Goal: Information Seeking & Learning: Learn about a topic

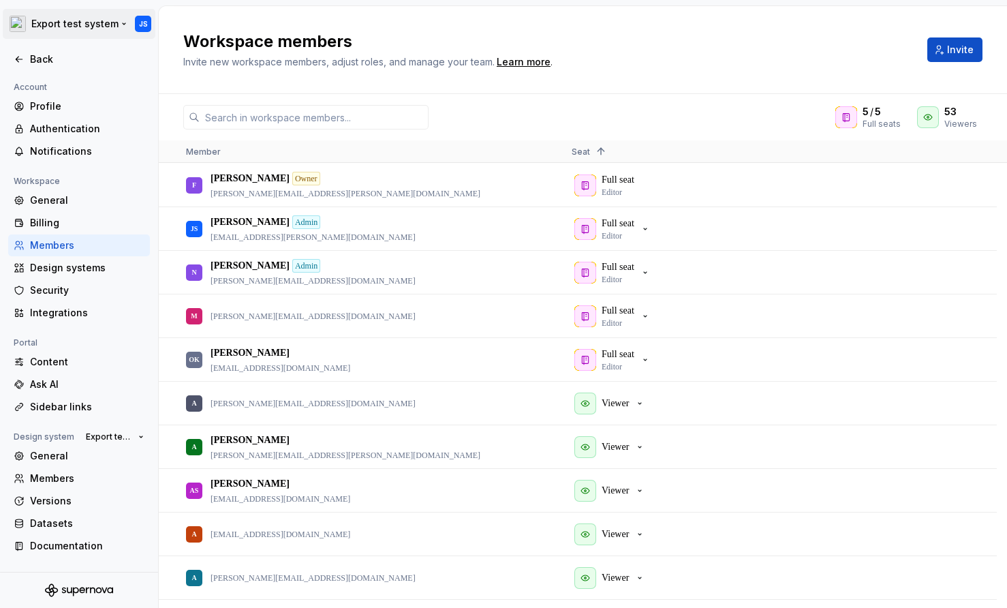
click at [91, 26] on html "Export test system JS Back Account Profile Authentication Notifications Workspa…" at bounding box center [503, 304] width 1007 height 608
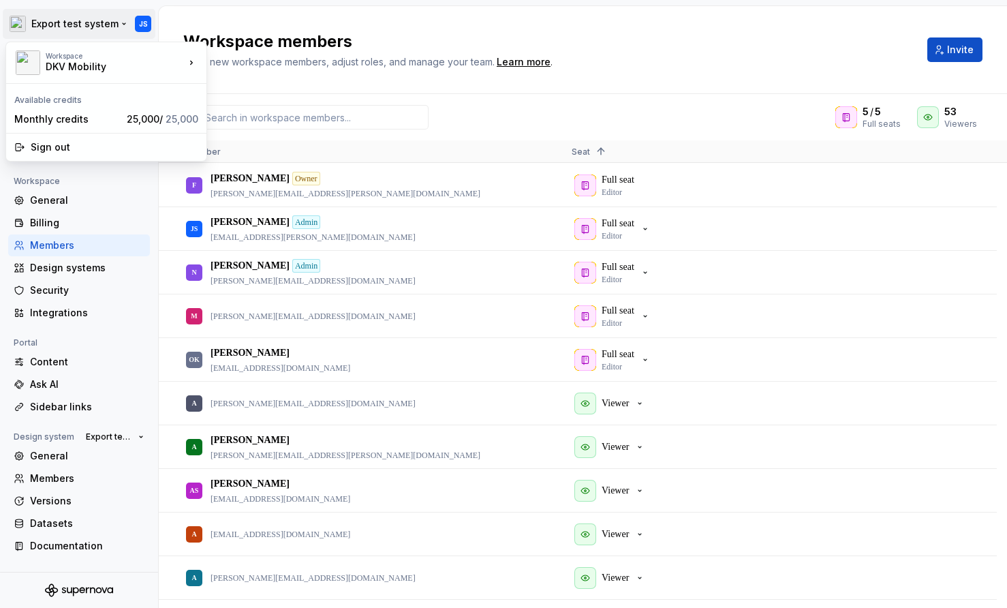
click at [260, 82] on html "Export test system JS Back Account Profile Authentication Notifications Workspa…" at bounding box center [503, 304] width 1007 height 608
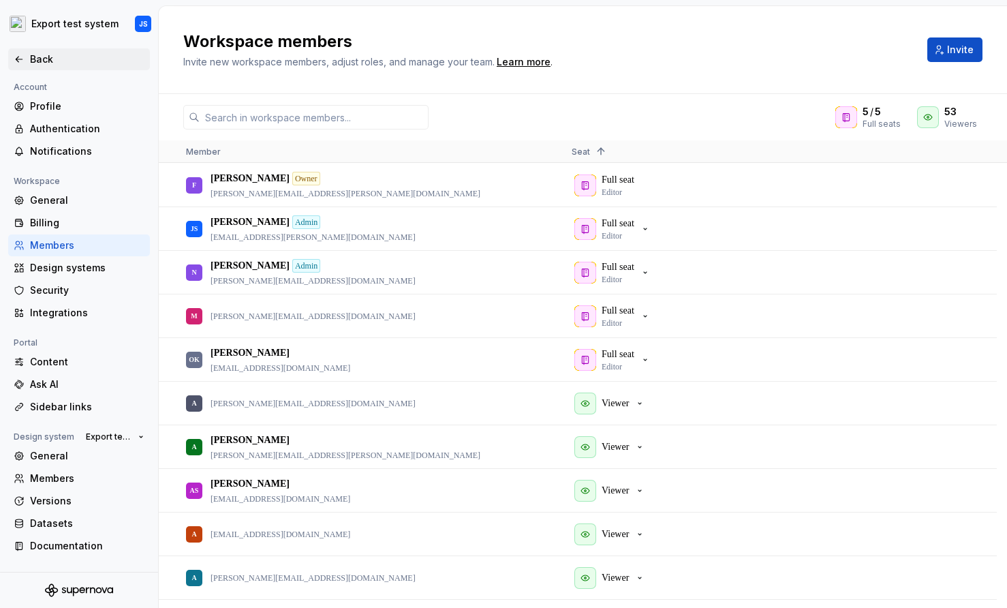
click at [41, 62] on div "Back" at bounding box center [87, 59] width 114 height 14
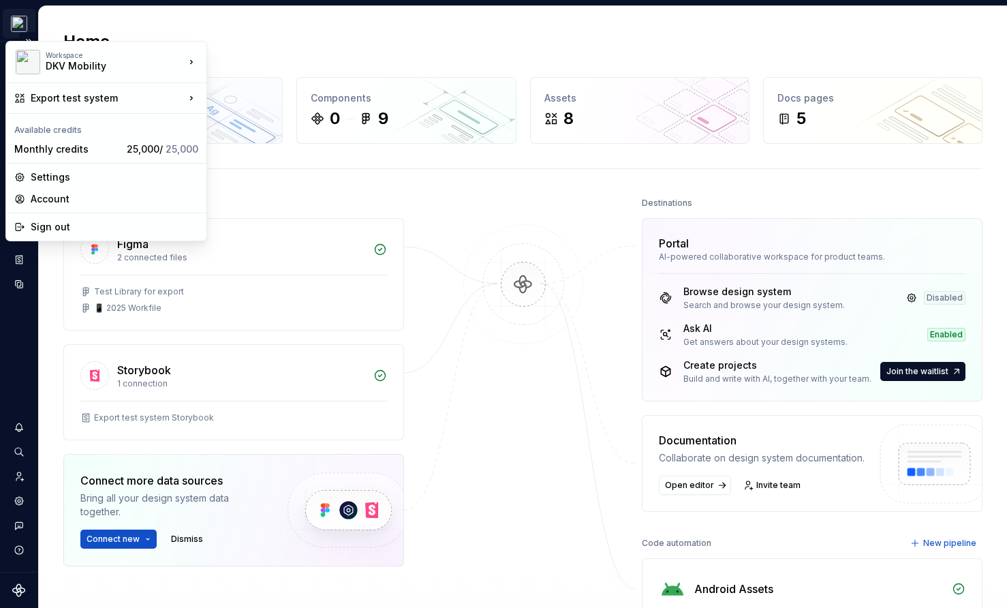
click at [25, 27] on html "Export test system JS Design system data Home Design tokens 0 Components 0 9 As…" at bounding box center [503, 304] width 1007 height 608
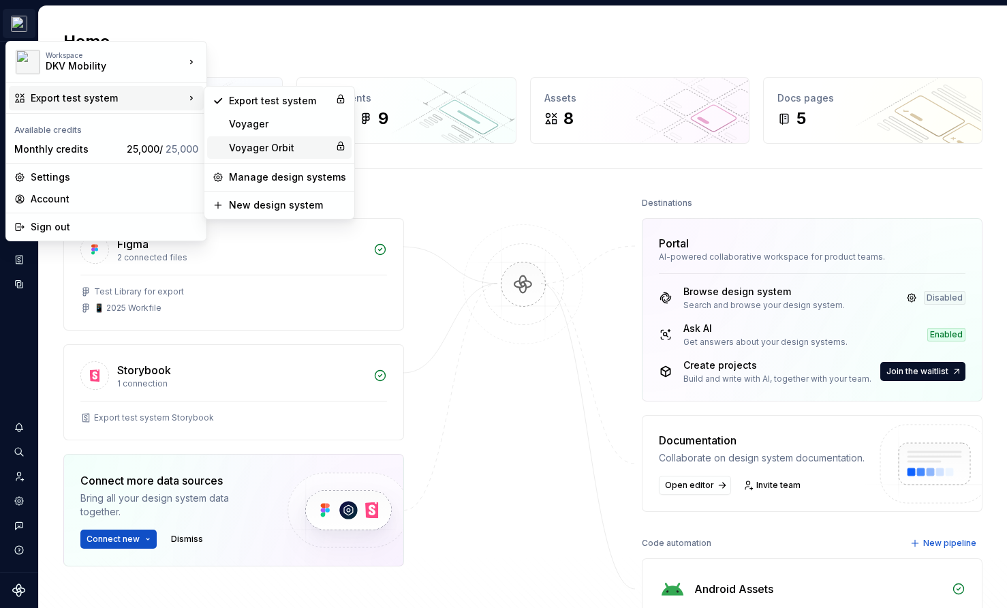
click at [269, 143] on div "Voyager Orbit" at bounding box center [279, 148] width 101 height 14
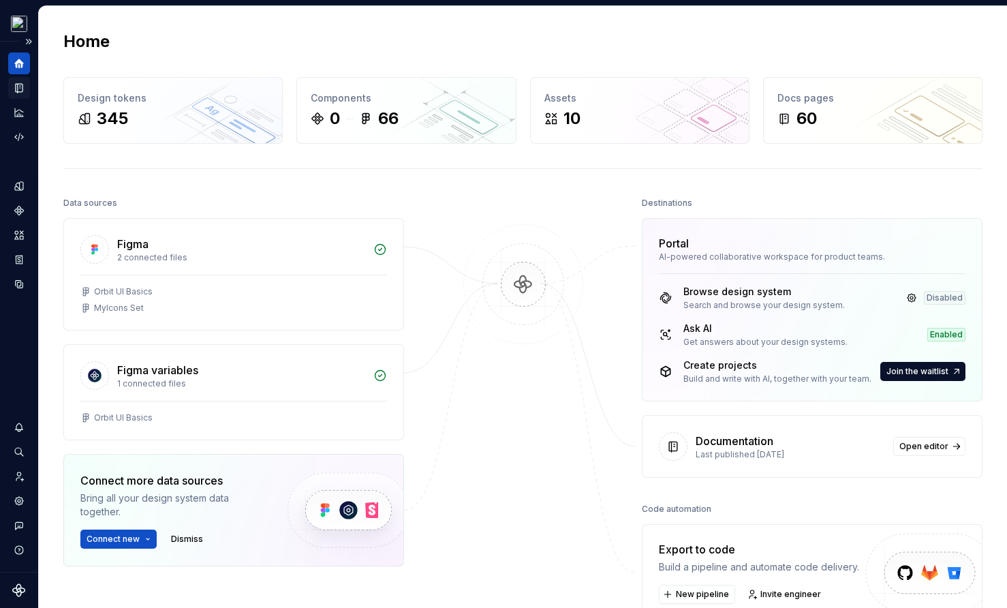
click at [22, 87] on icon "Documentation" at bounding box center [20, 87] width 5 height 7
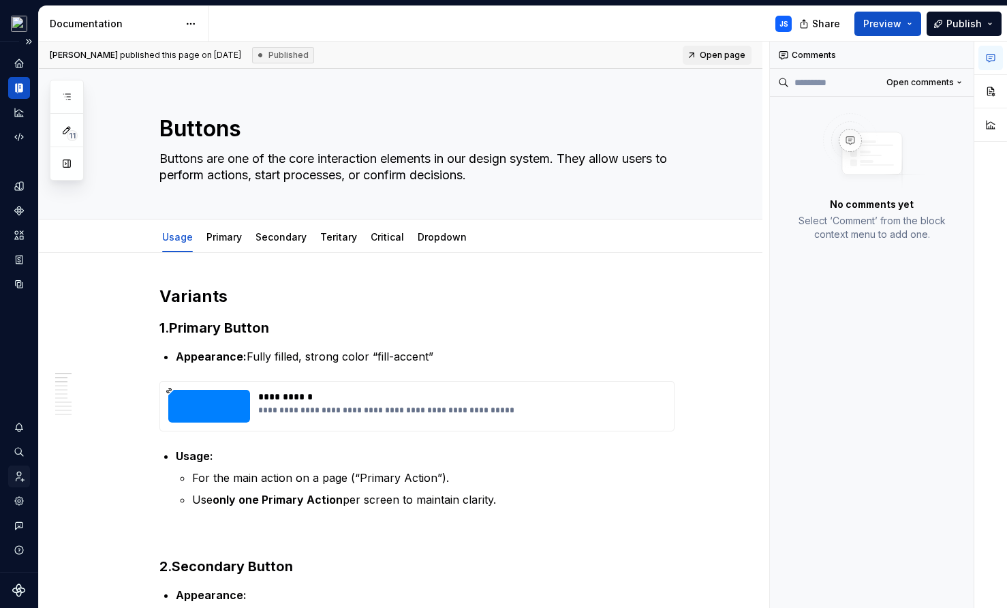
click at [23, 477] on icon "Invite team" at bounding box center [19, 476] width 12 height 12
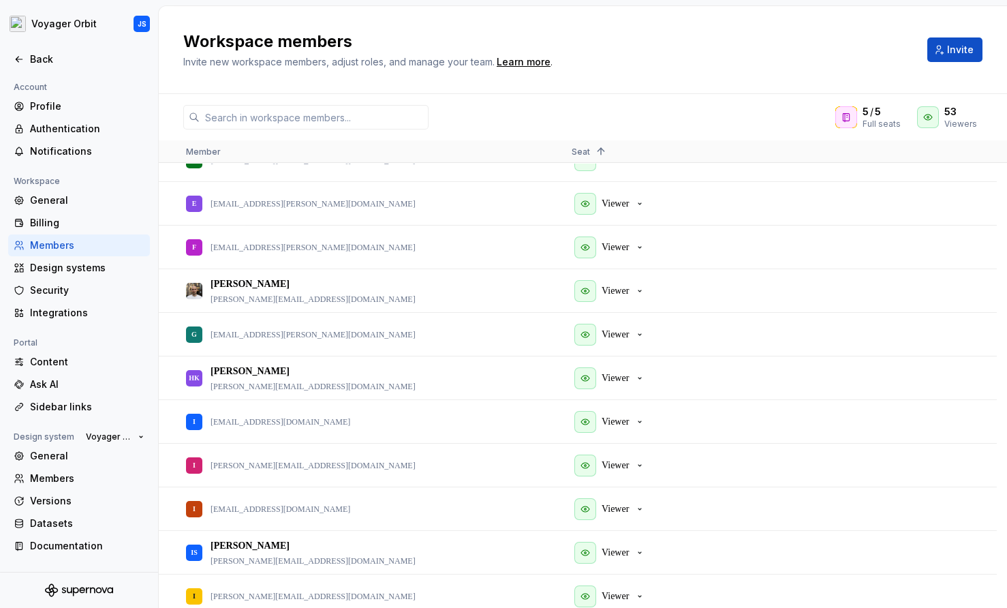
scroll to position [809, 0]
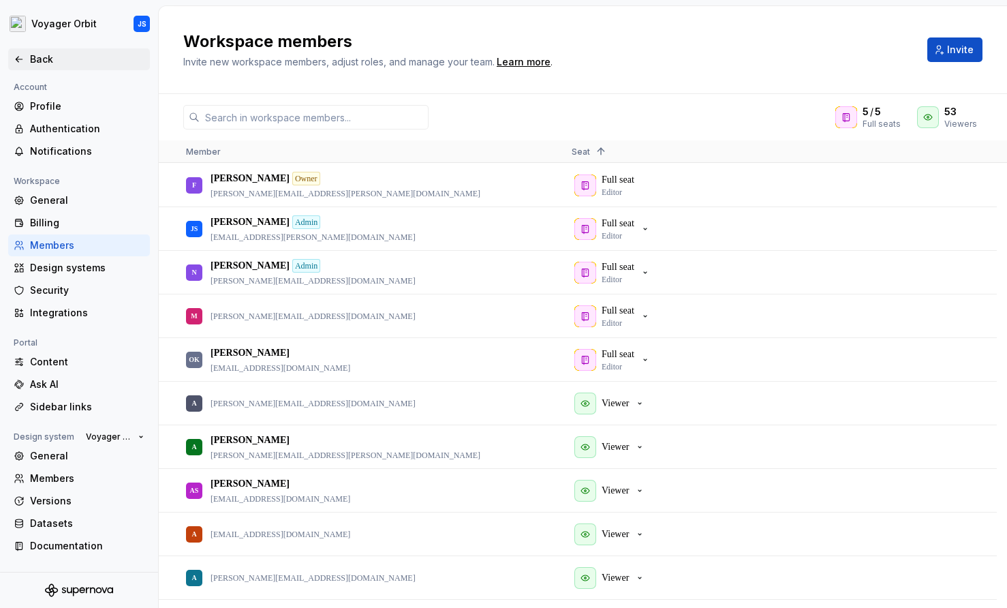
click at [58, 54] on div "Back" at bounding box center [87, 59] width 114 height 14
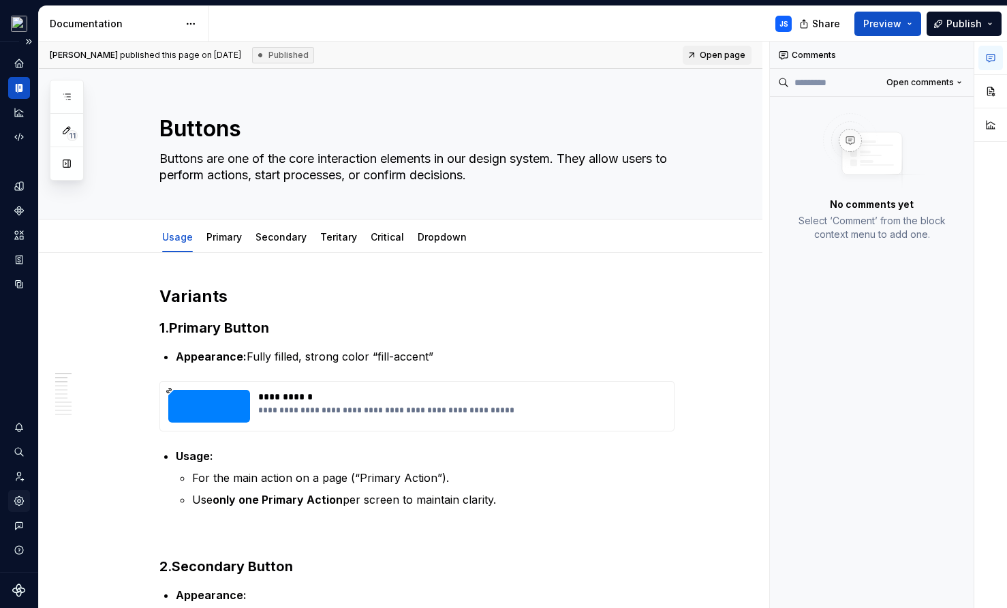
click at [20, 505] on icon "Settings" at bounding box center [18, 500] width 9 height 9
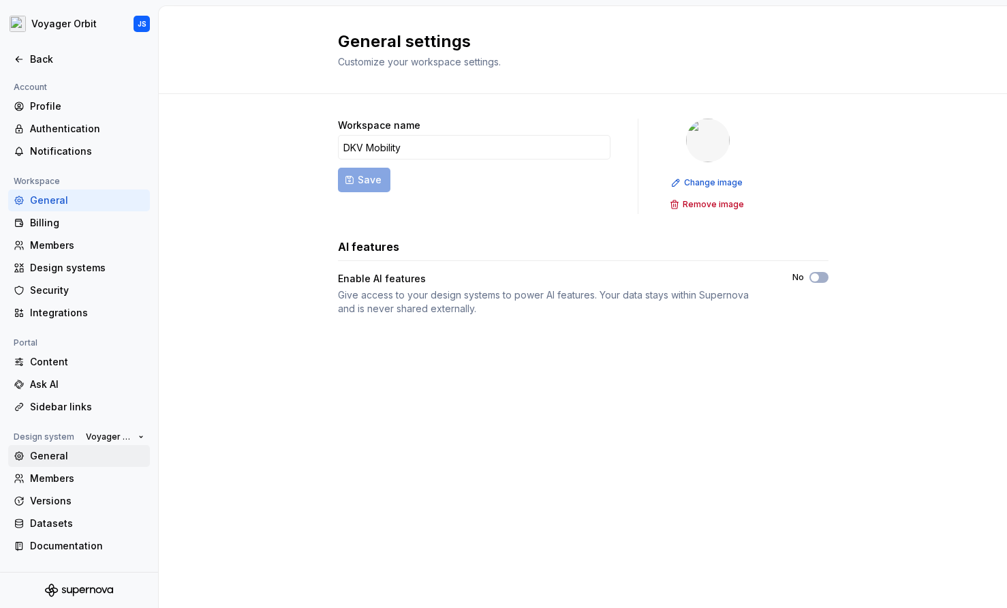
click at [69, 461] on div "General" at bounding box center [87, 456] width 114 height 14
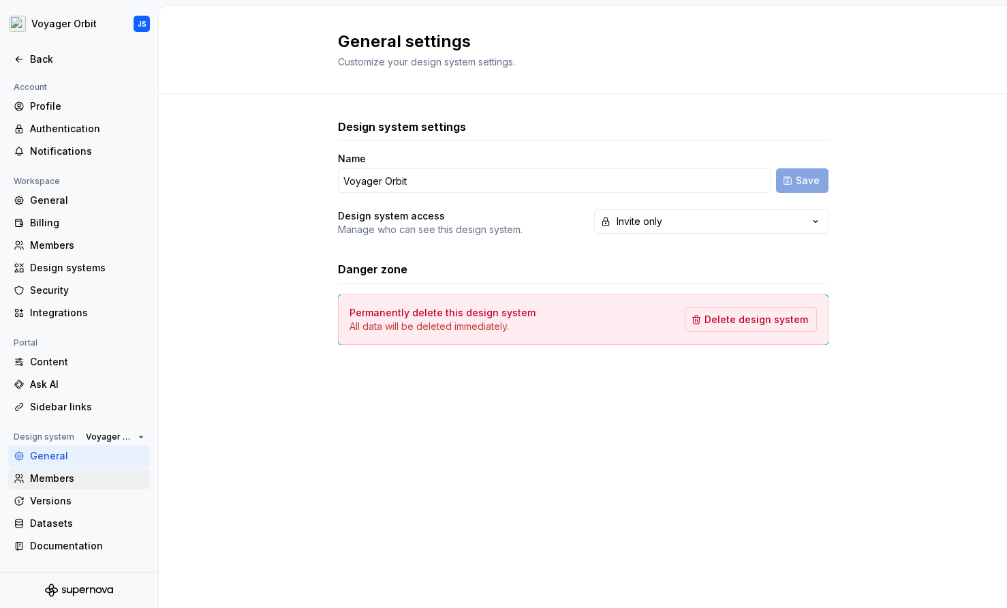
click at [66, 477] on div "Members" at bounding box center [87, 478] width 114 height 14
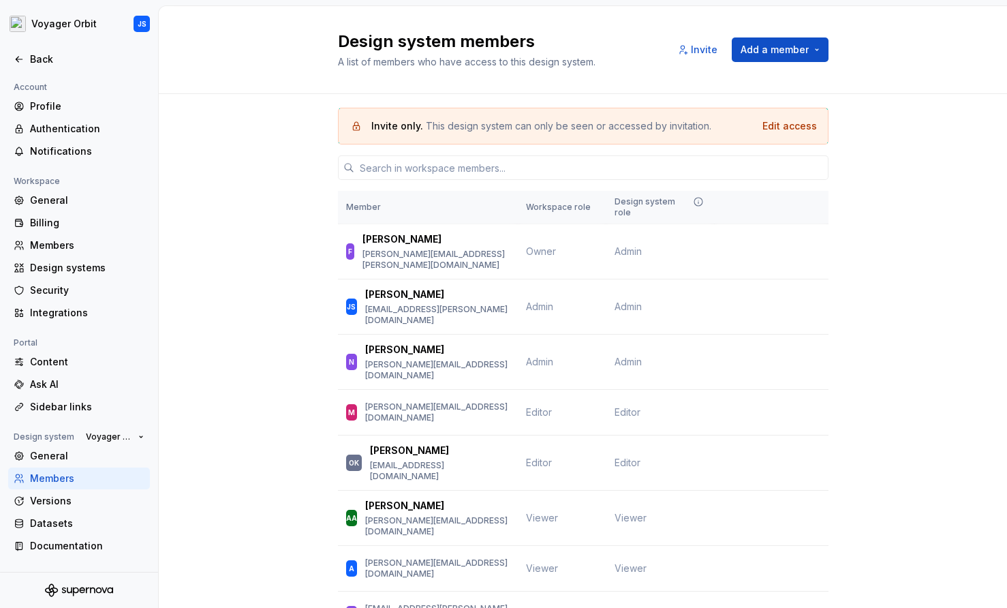
click at [249, 146] on div "Invite only. This design system can only be seen or accessed by invitation. Edi…" at bounding box center [583, 595] width 848 height 1002
click at [31, 57] on div "Back" at bounding box center [87, 59] width 114 height 14
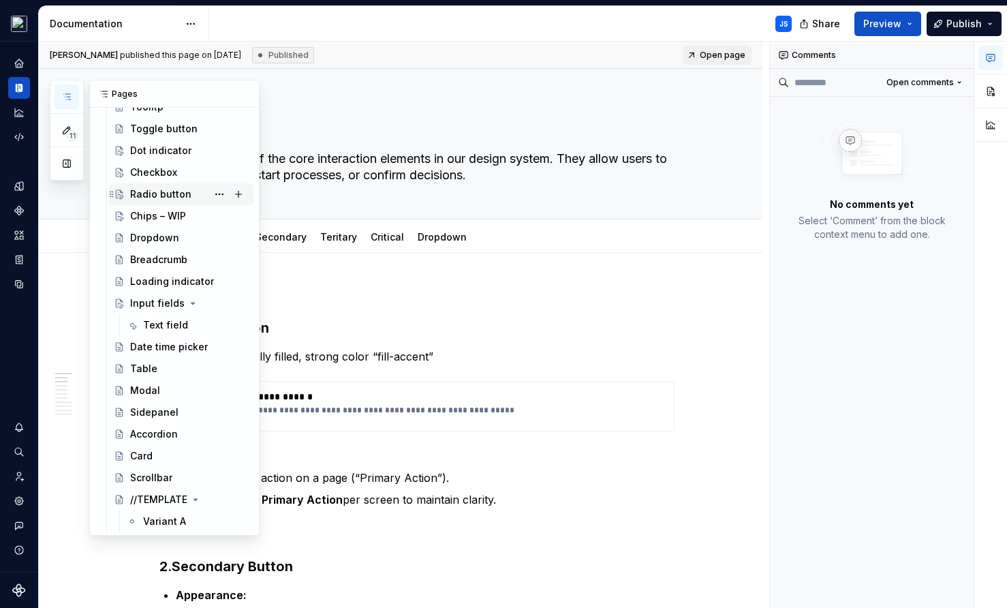
scroll to position [608, 0]
click at [149, 193] on div "Radio button" at bounding box center [160, 194] width 61 height 14
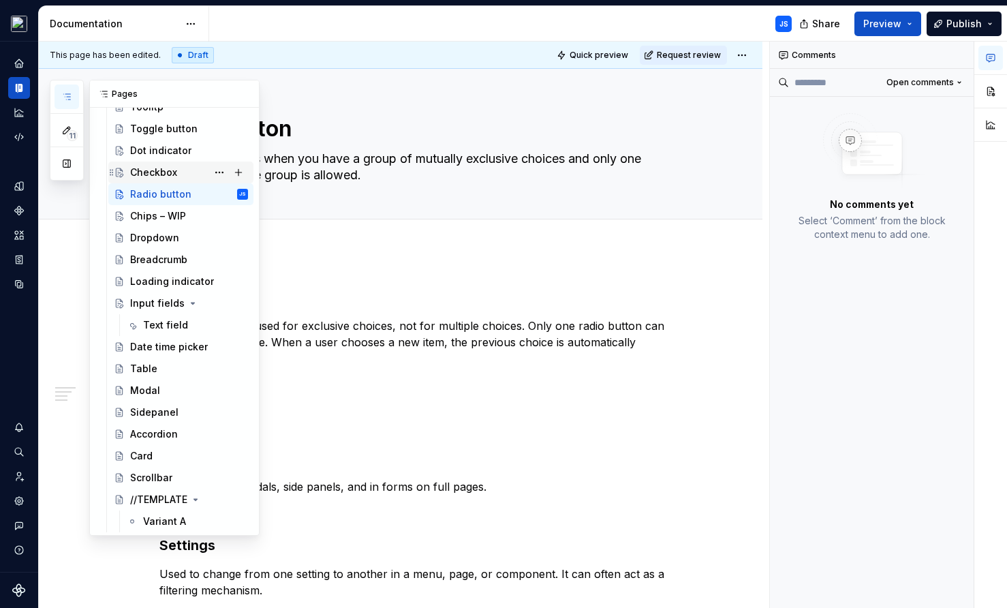
click at [152, 174] on div "Checkbox" at bounding box center [153, 173] width 47 height 14
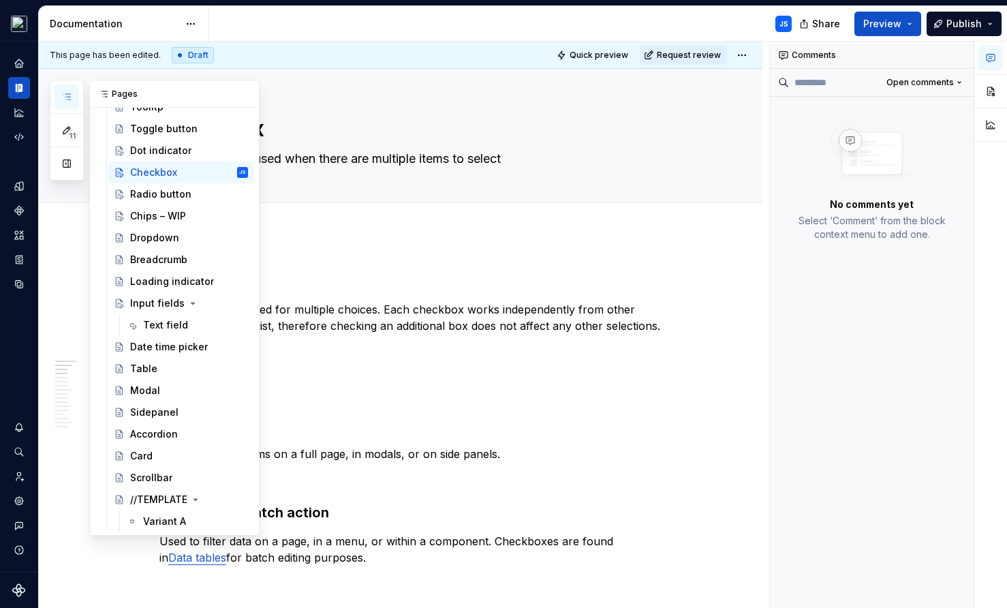
click at [69, 90] on button "button" at bounding box center [67, 96] width 25 height 25
click at [153, 520] on div "Variant A" at bounding box center [164, 521] width 43 height 14
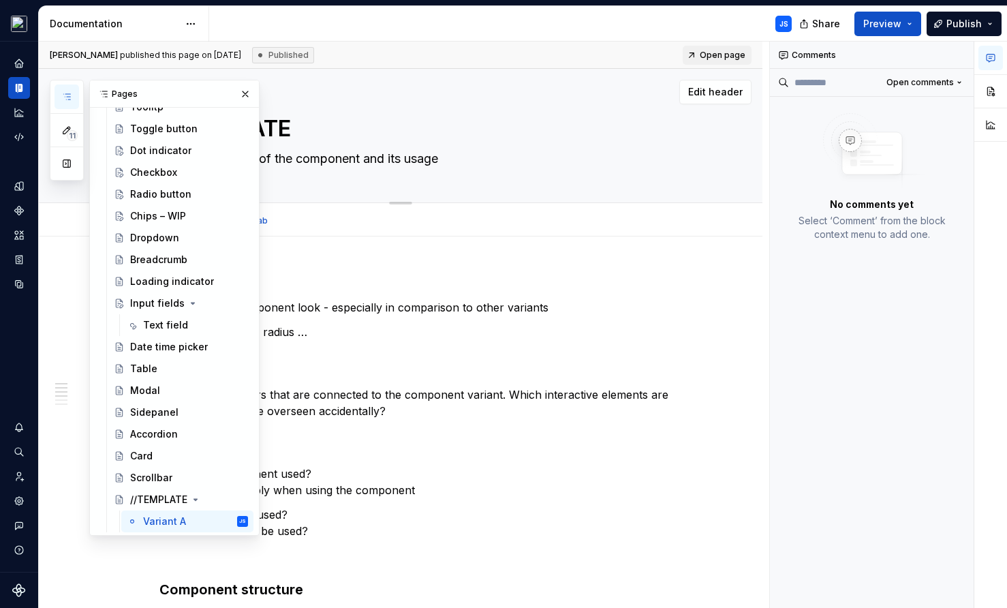
click at [508, 93] on div "Edit header" at bounding box center [395, 92] width 713 height 25
click at [237, 91] on button "button" at bounding box center [245, 93] width 19 height 19
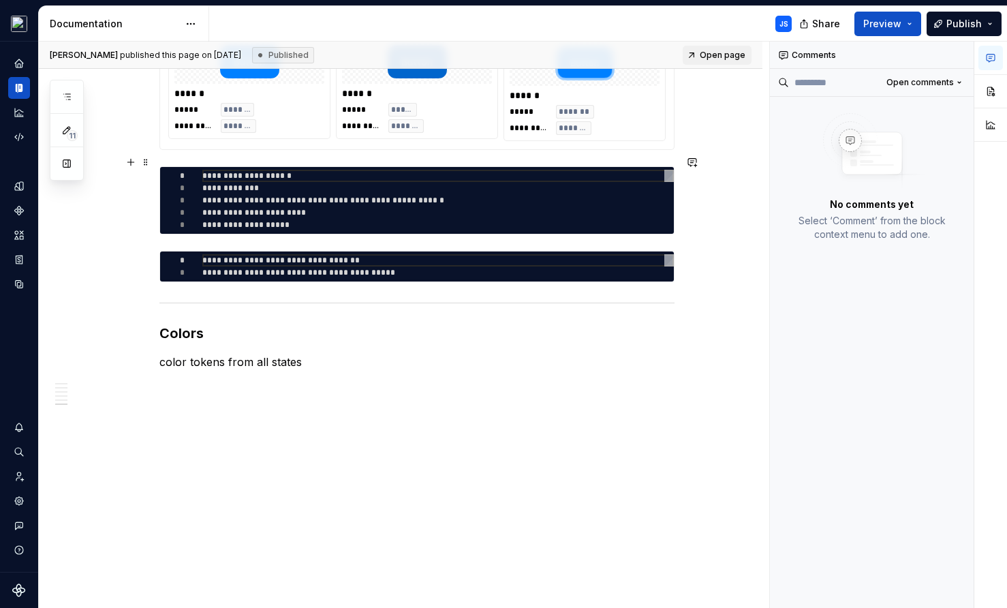
scroll to position [948, 0]
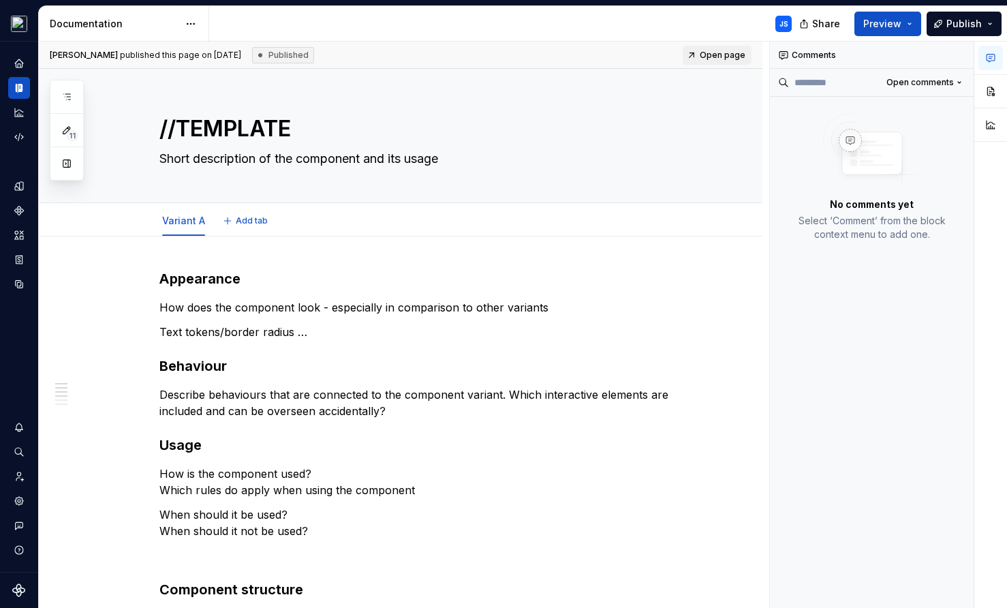
type textarea "*"
